Goal: Answer question/provide support: Share knowledge or assist other users

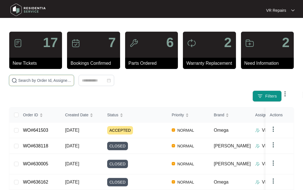
click at [56, 81] on input "text" at bounding box center [44, 80] width 53 height 6
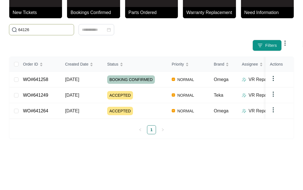
type input "641264"
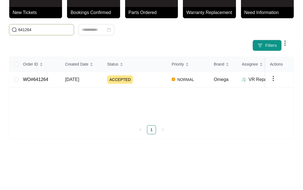
click at [48, 128] on link "WO#641264" at bounding box center [35, 130] width 25 height 5
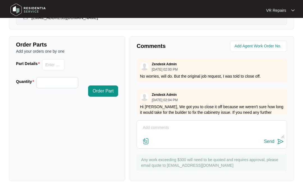
scroll to position [248, 0]
click at [154, 126] on textarea at bounding box center [212, 130] width 144 height 15
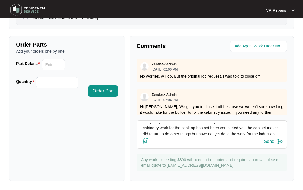
scroll to position [15, 0]
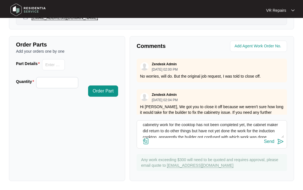
click at [229, 131] on textarea "Afternoon team I’ve just spoken to this customer, and they have mentioned to me…" at bounding box center [212, 130] width 144 height 15
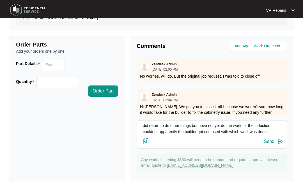
scroll to position [26, 0]
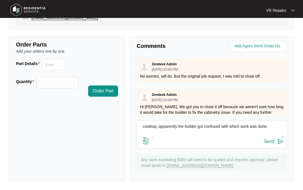
type textarea "Afternoon team I’ve just spoken to this customer, and they have mentioned to me…"
click at [273, 140] on div "Send" at bounding box center [269, 141] width 10 height 5
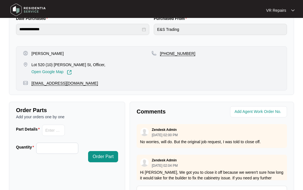
scroll to position [0, 0]
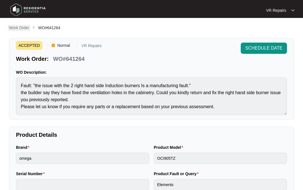
click at [20, 29] on p "Work Order" at bounding box center [19, 28] width 20 height 6
